Goal: Task Accomplishment & Management: Use online tool/utility

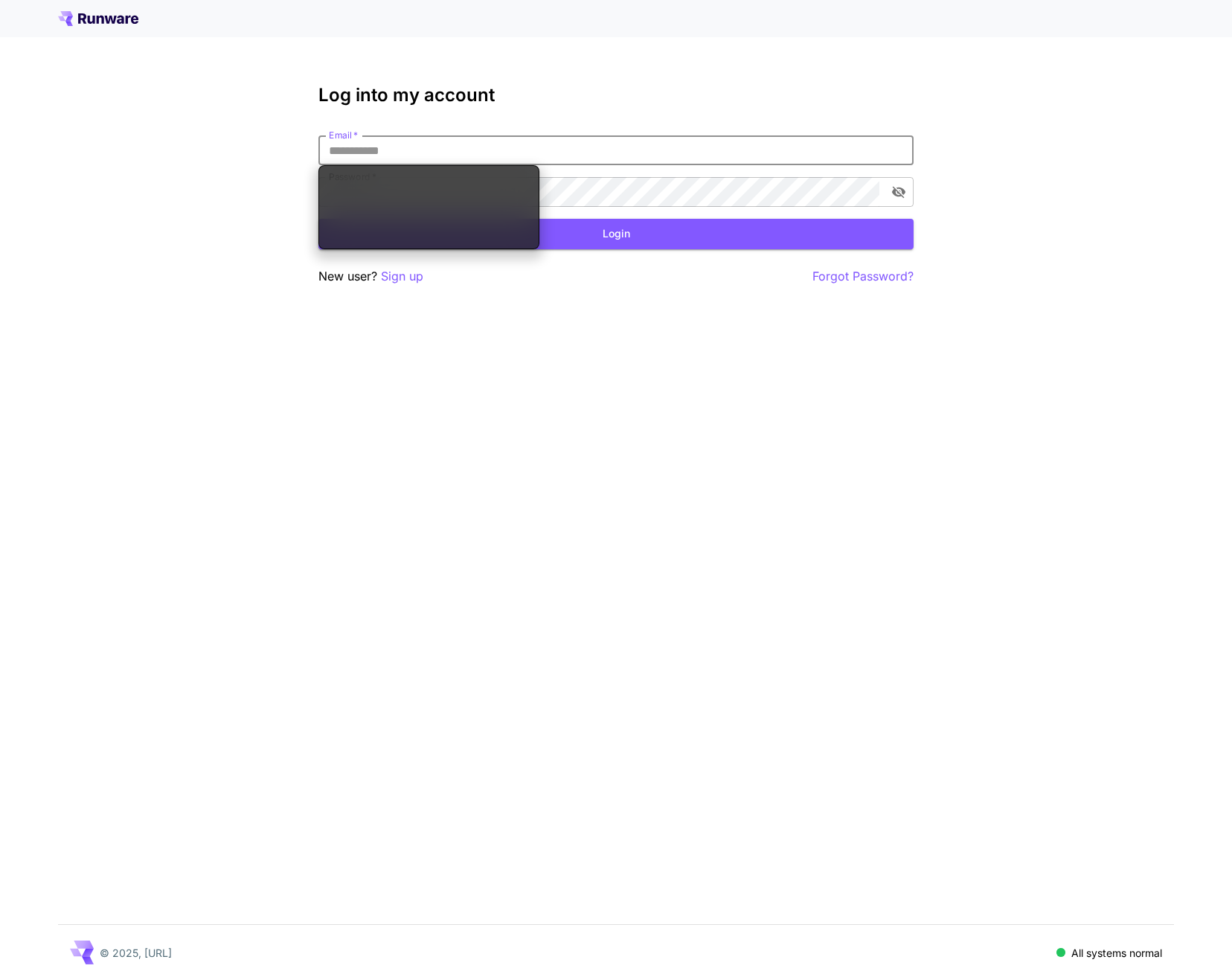
click at [445, 155] on input "Email   *" at bounding box center [616, 150] width 596 height 29
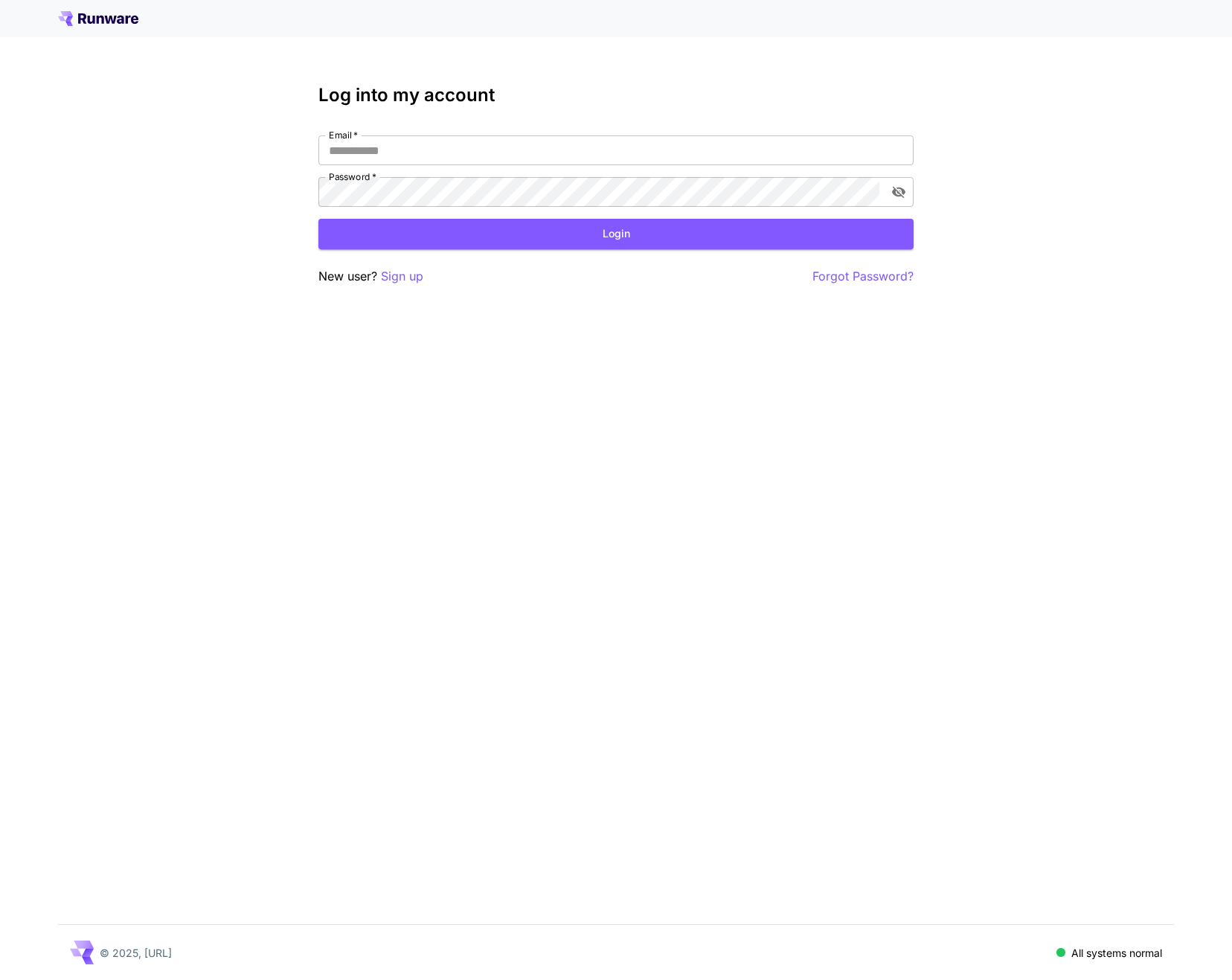
type input "**********"
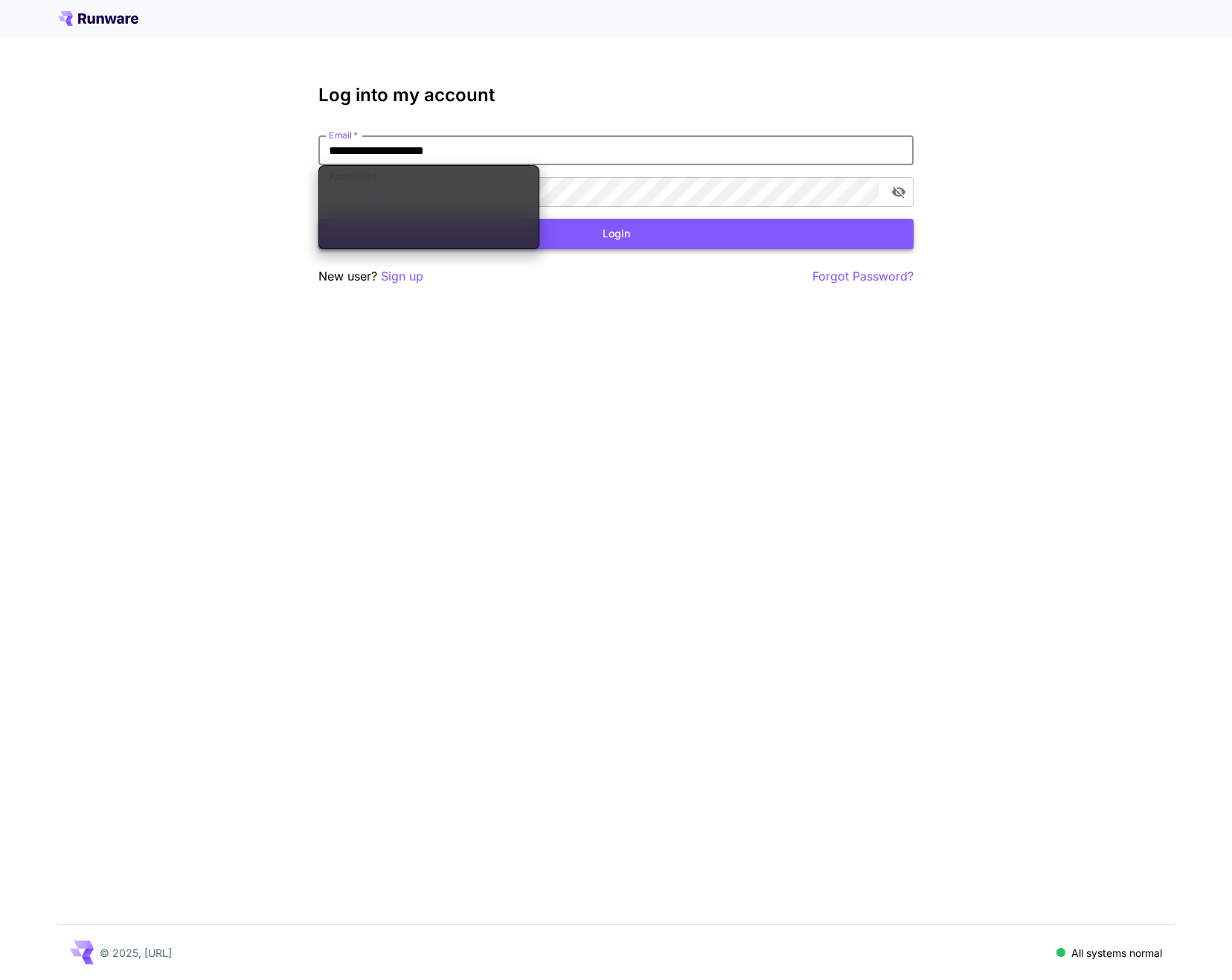
click at [603, 243] on button "Login" at bounding box center [616, 234] width 596 height 30
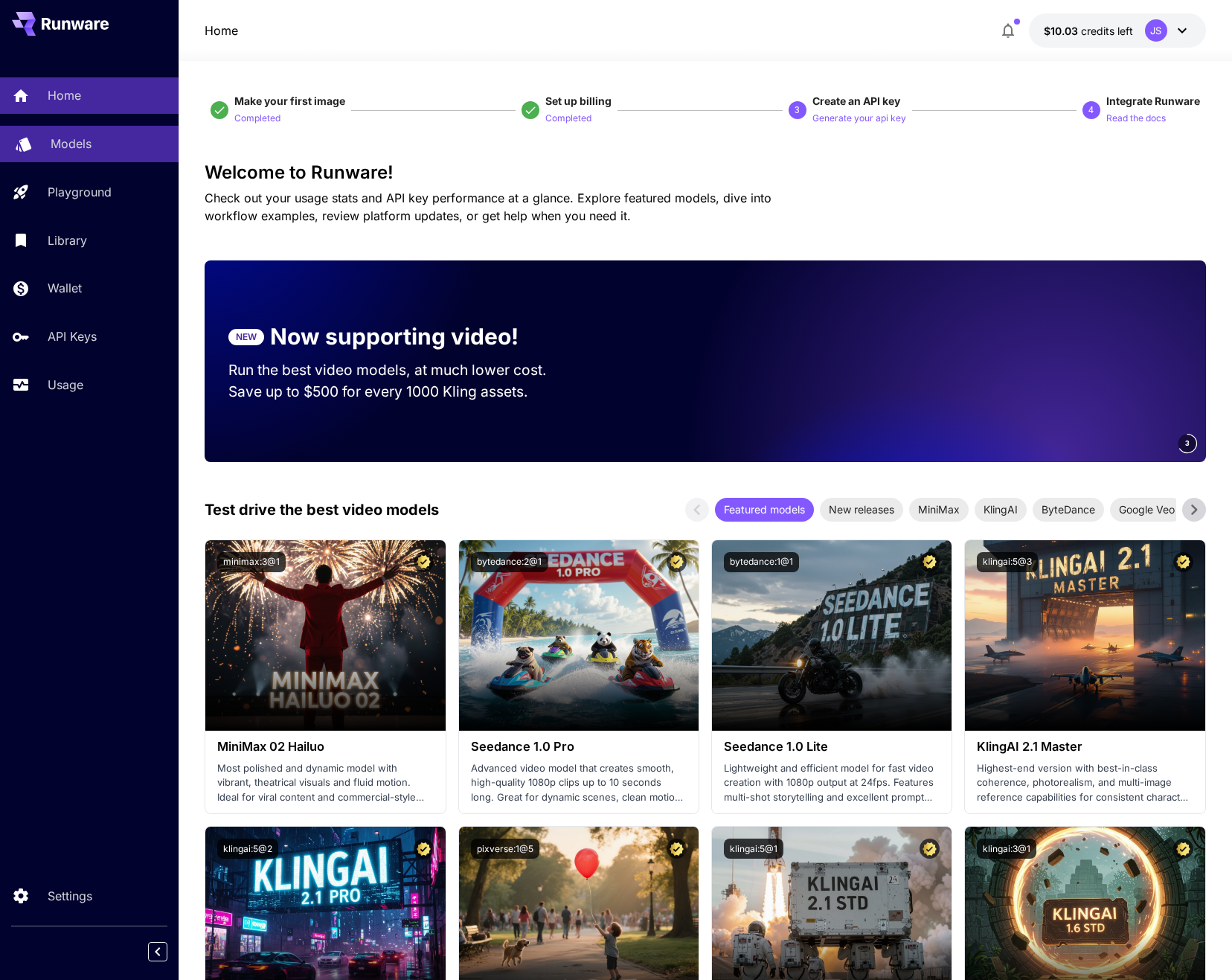
click at [77, 146] on p "Models" at bounding box center [70, 143] width 41 height 18
